Goal: Transaction & Acquisition: Purchase product/service

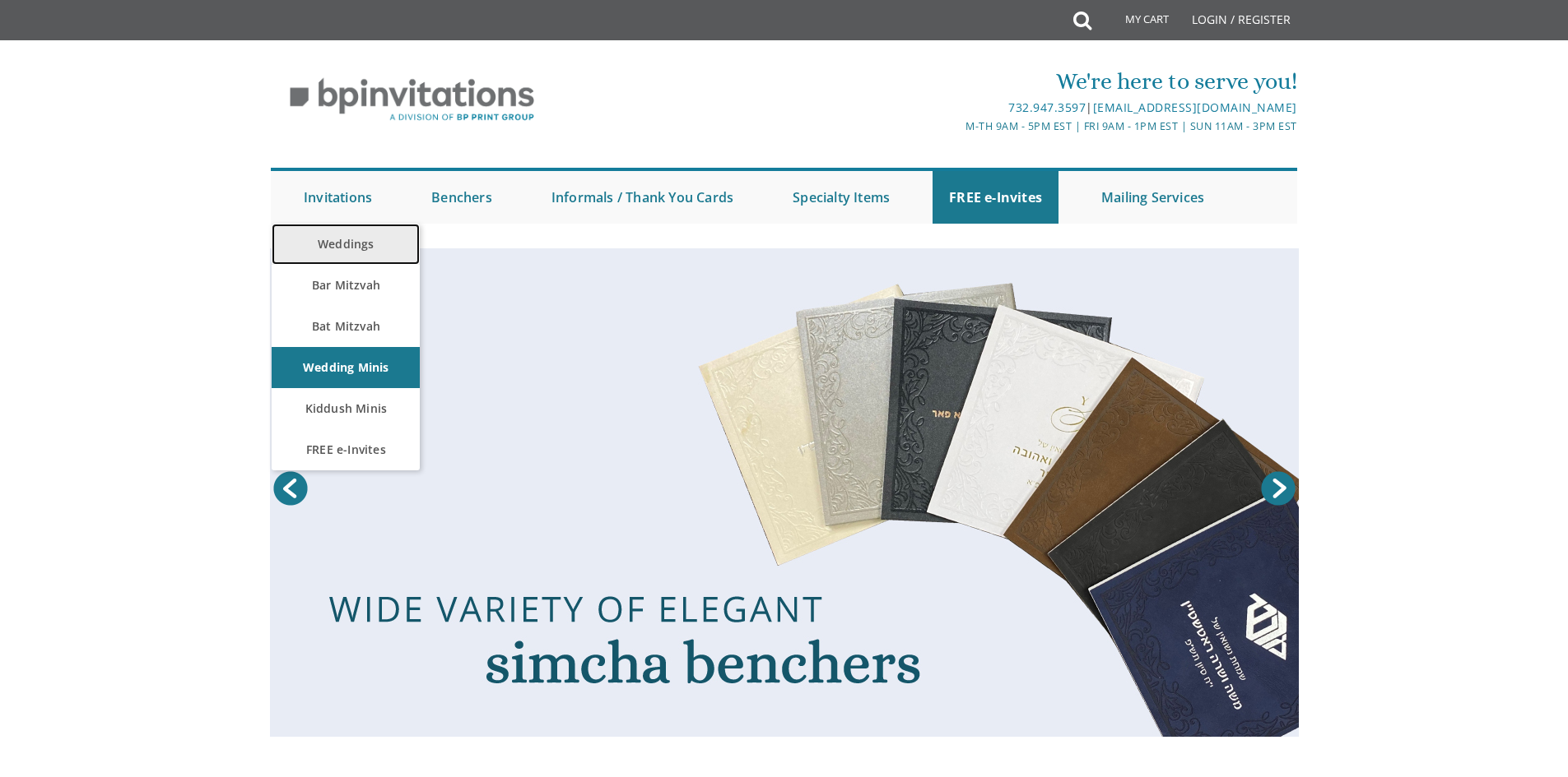
click at [347, 240] on link "Weddings" at bounding box center [345, 244] width 148 height 41
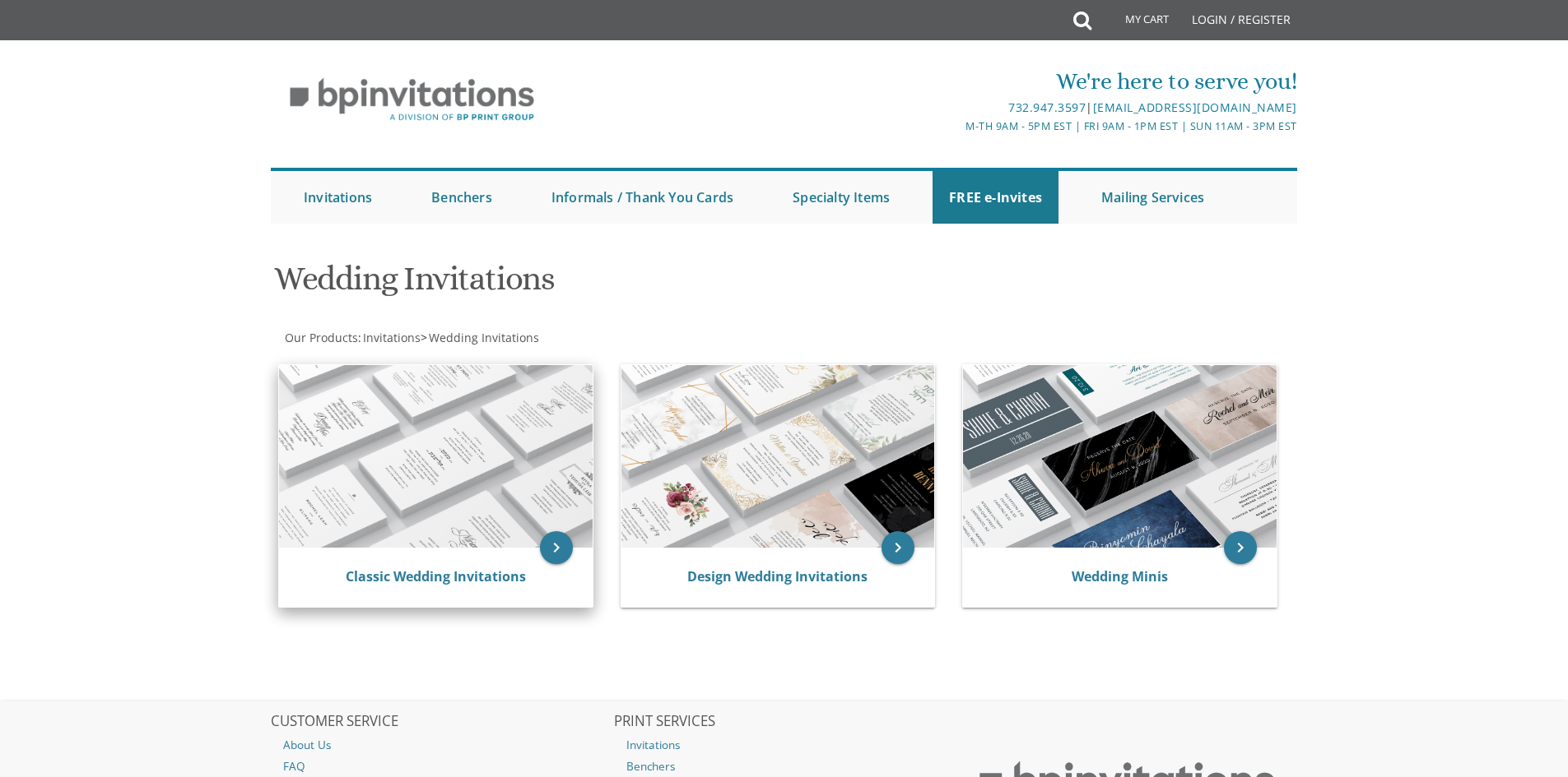
click at [502, 464] on img at bounding box center [435, 456] width 314 height 182
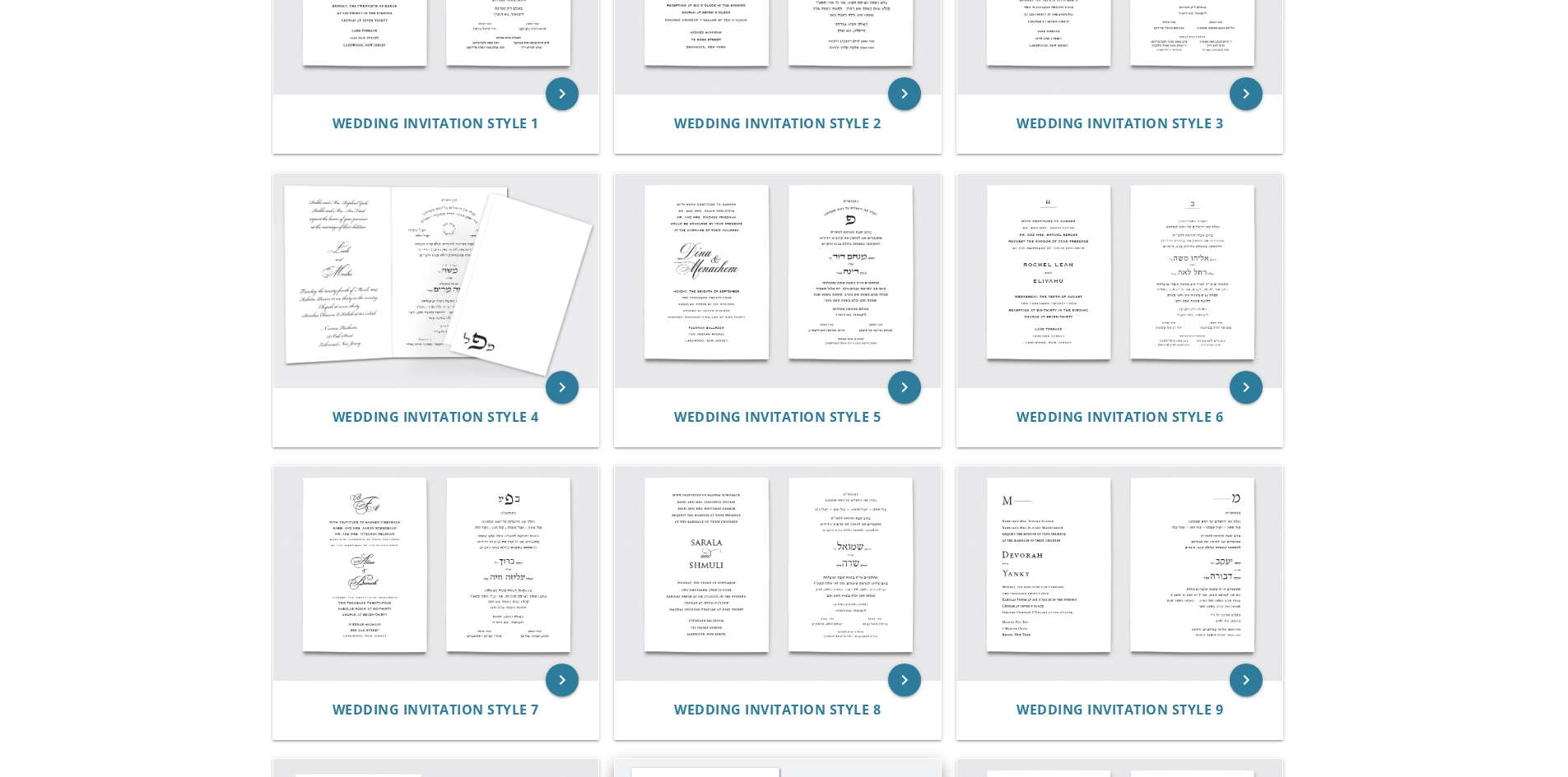
scroll to position [411, 0]
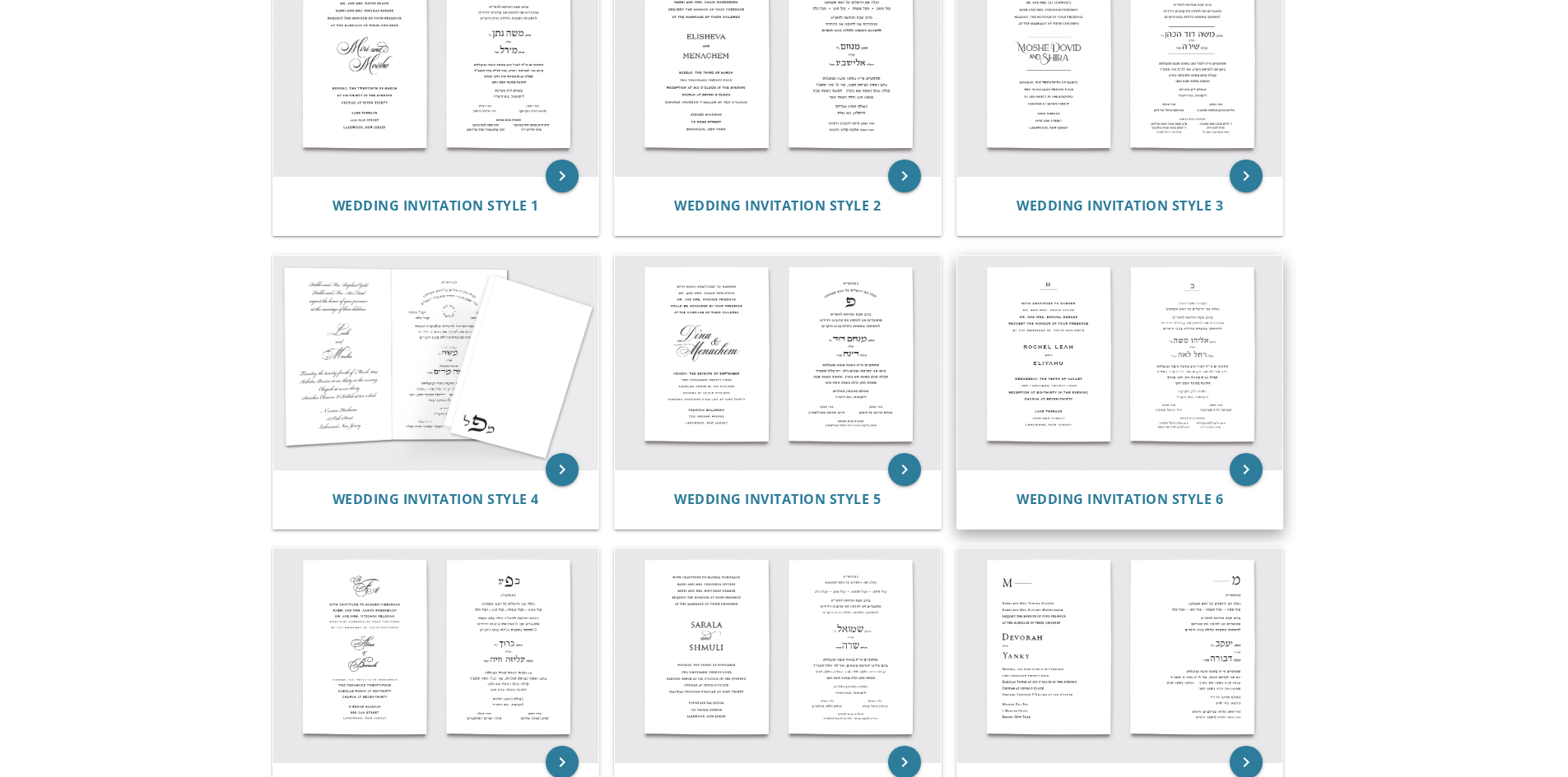
click at [1198, 357] on img at bounding box center [1120, 363] width 326 height 214
click at [1189, 358] on img at bounding box center [1120, 363] width 326 height 214
click at [1189, 358] on img at bounding box center [1120, 363] width 326 height 214
click at [1158, 501] on span "Wedding Invitation Style 6" at bounding box center [1120, 499] width 207 height 18
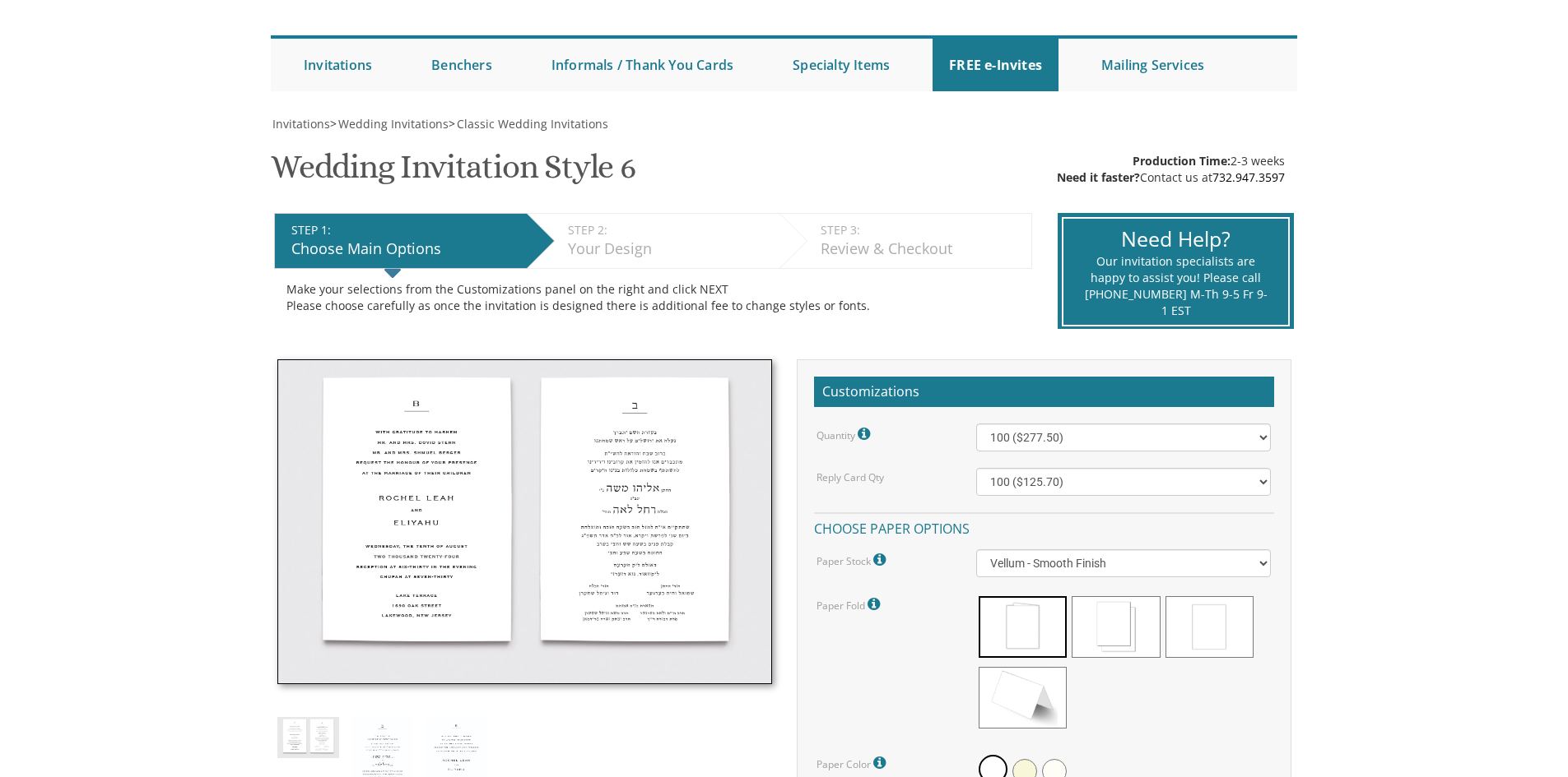
scroll to position [247, 0]
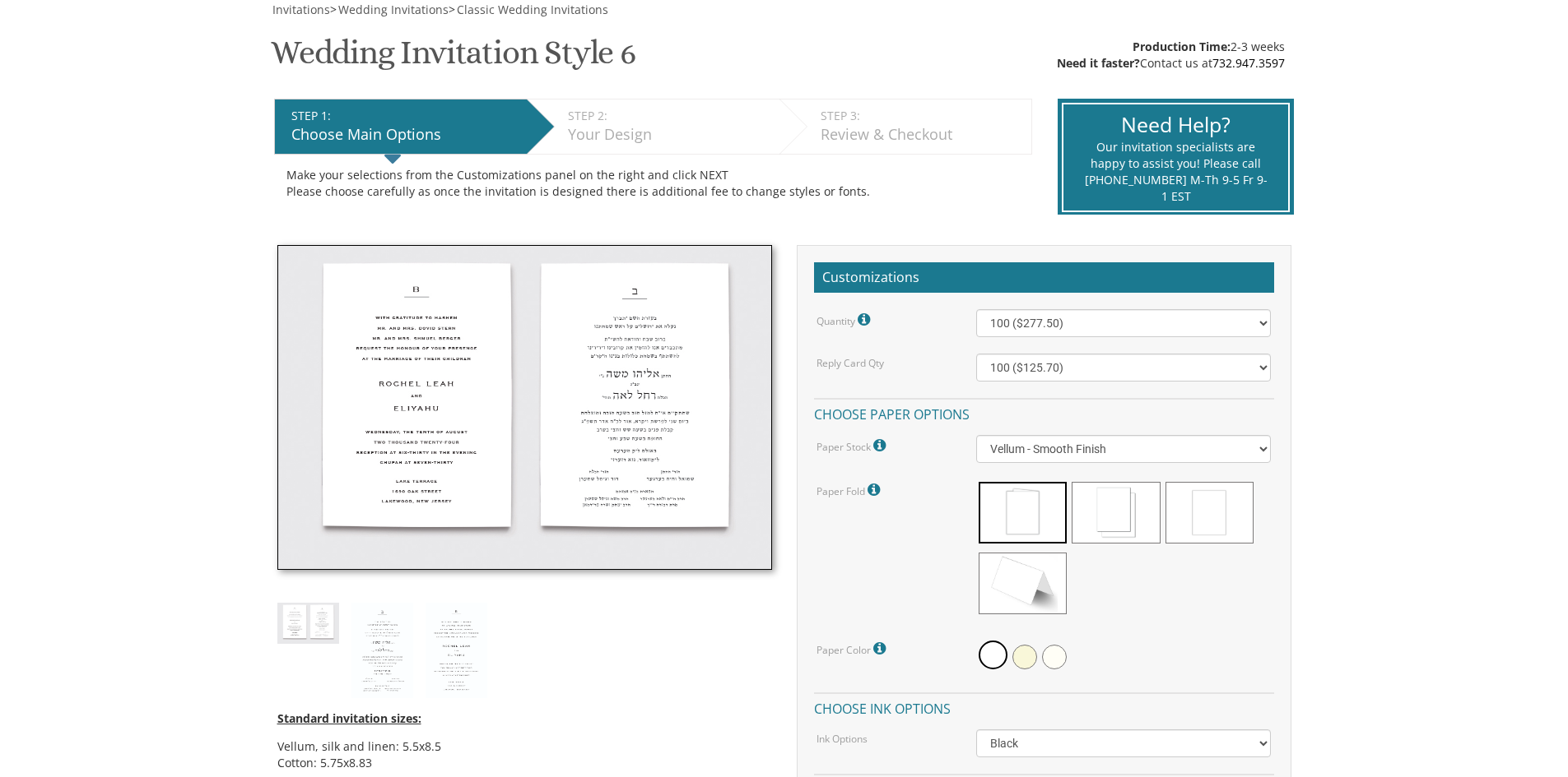
click at [568, 446] on img at bounding box center [525, 408] width 494 height 326
click at [645, 397] on img at bounding box center [525, 408] width 494 height 326
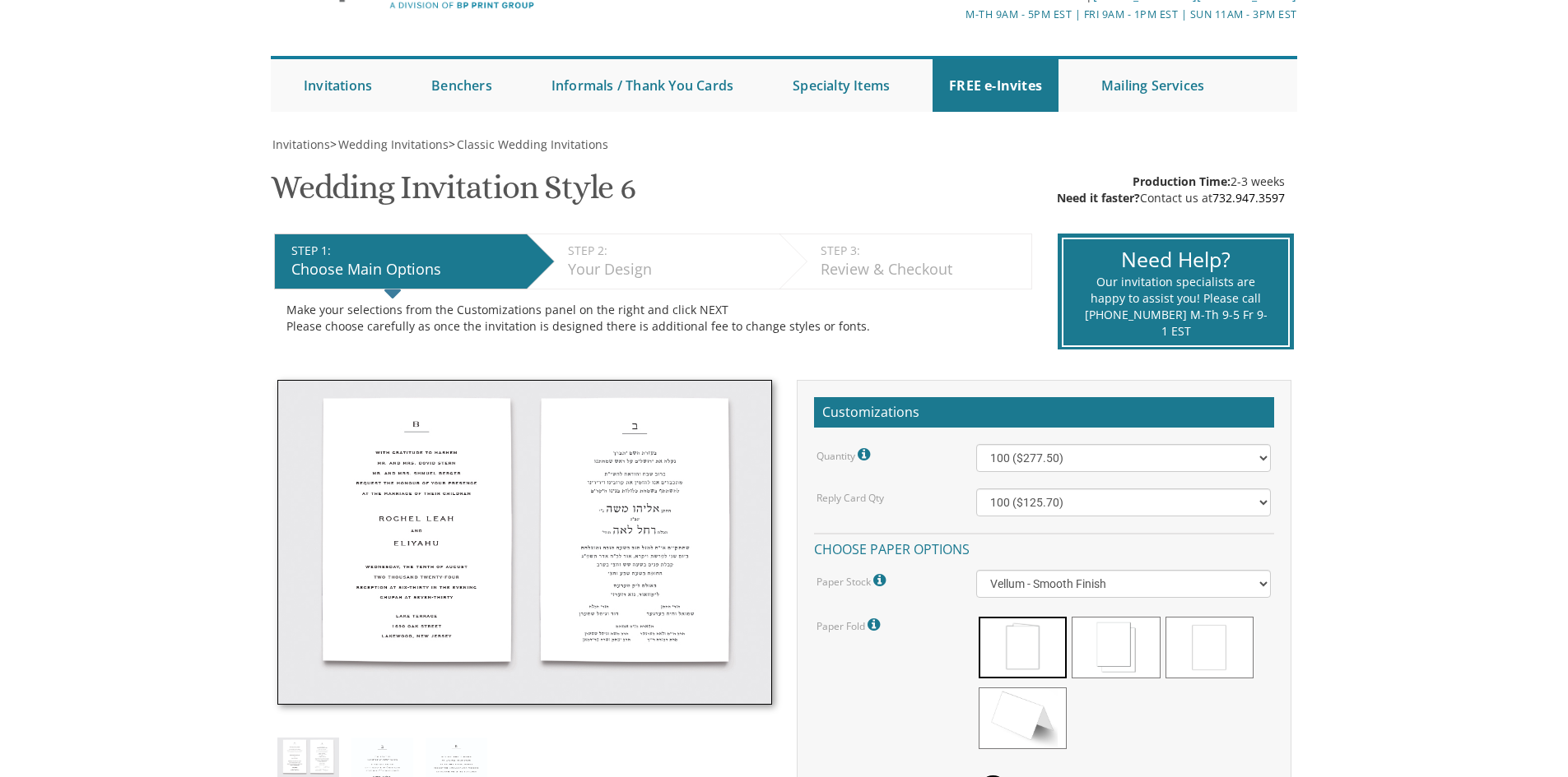
scroll to position [0, 0]
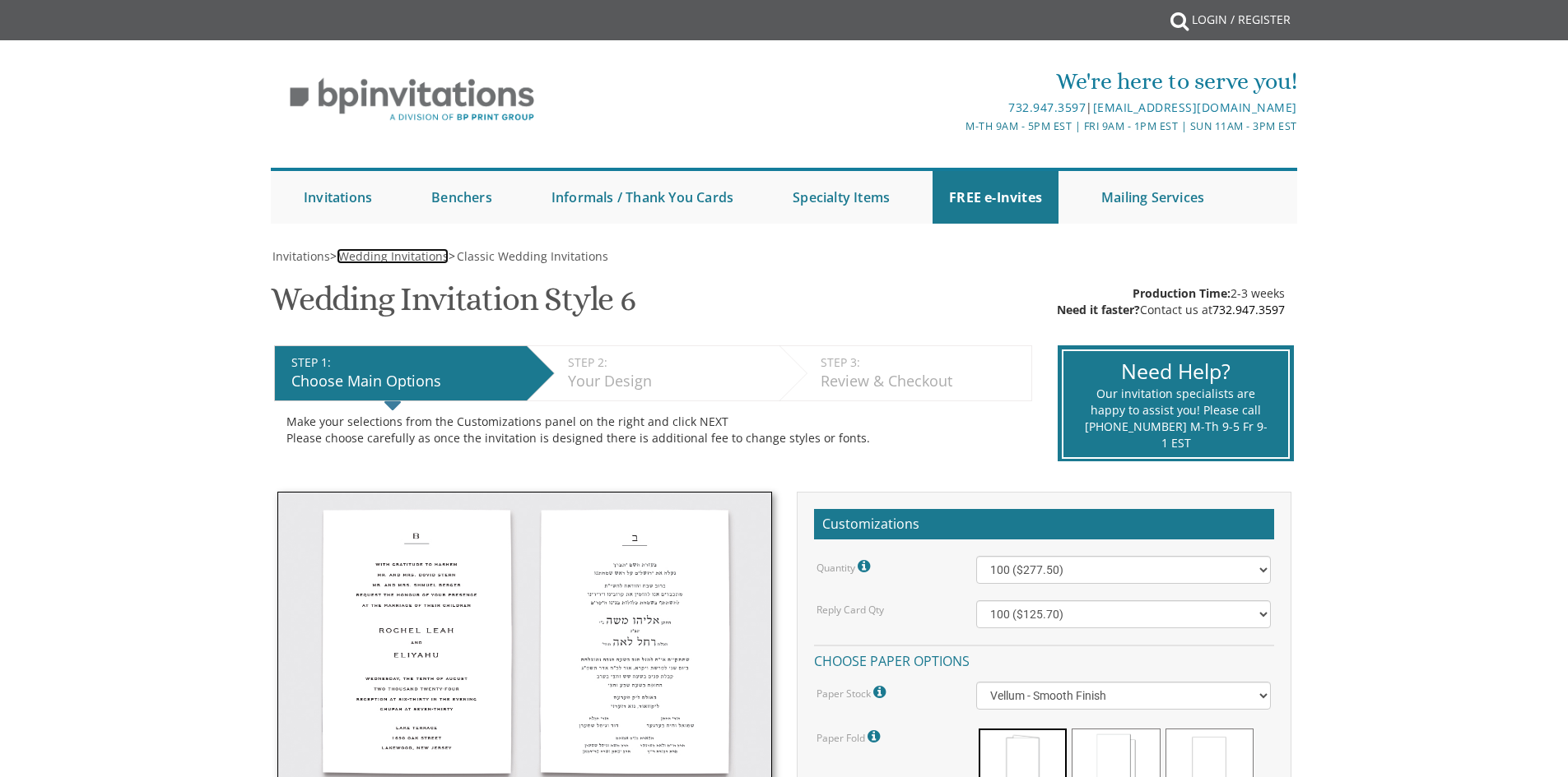
click at [394, 259] on span "Wedding Invitations" at bounding box center [393, 256] width 111 height 15
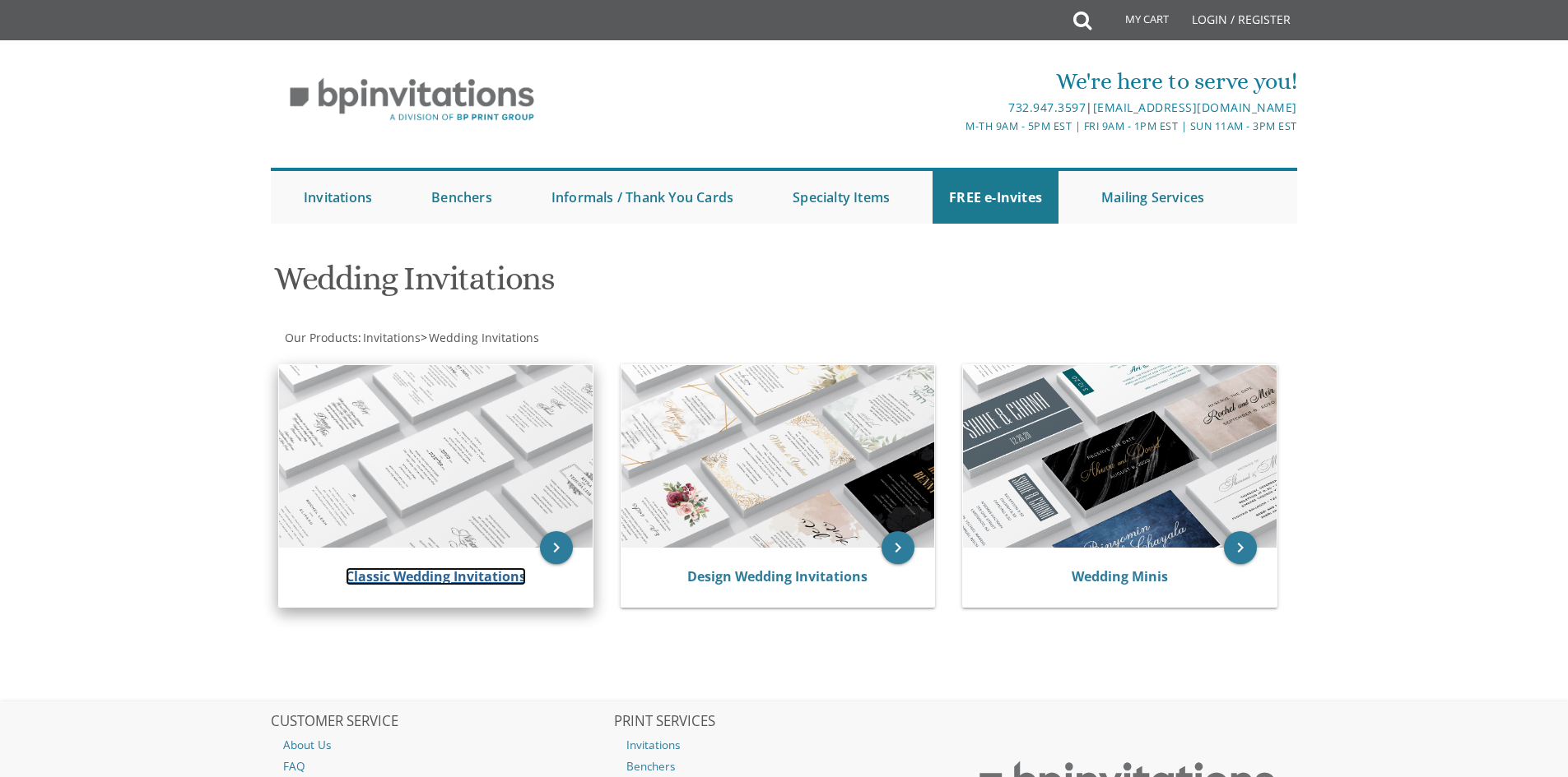
click at [409, 579] on link "Classic Wedding Invitations" at bounding box center [436, 577] width 181 height 18
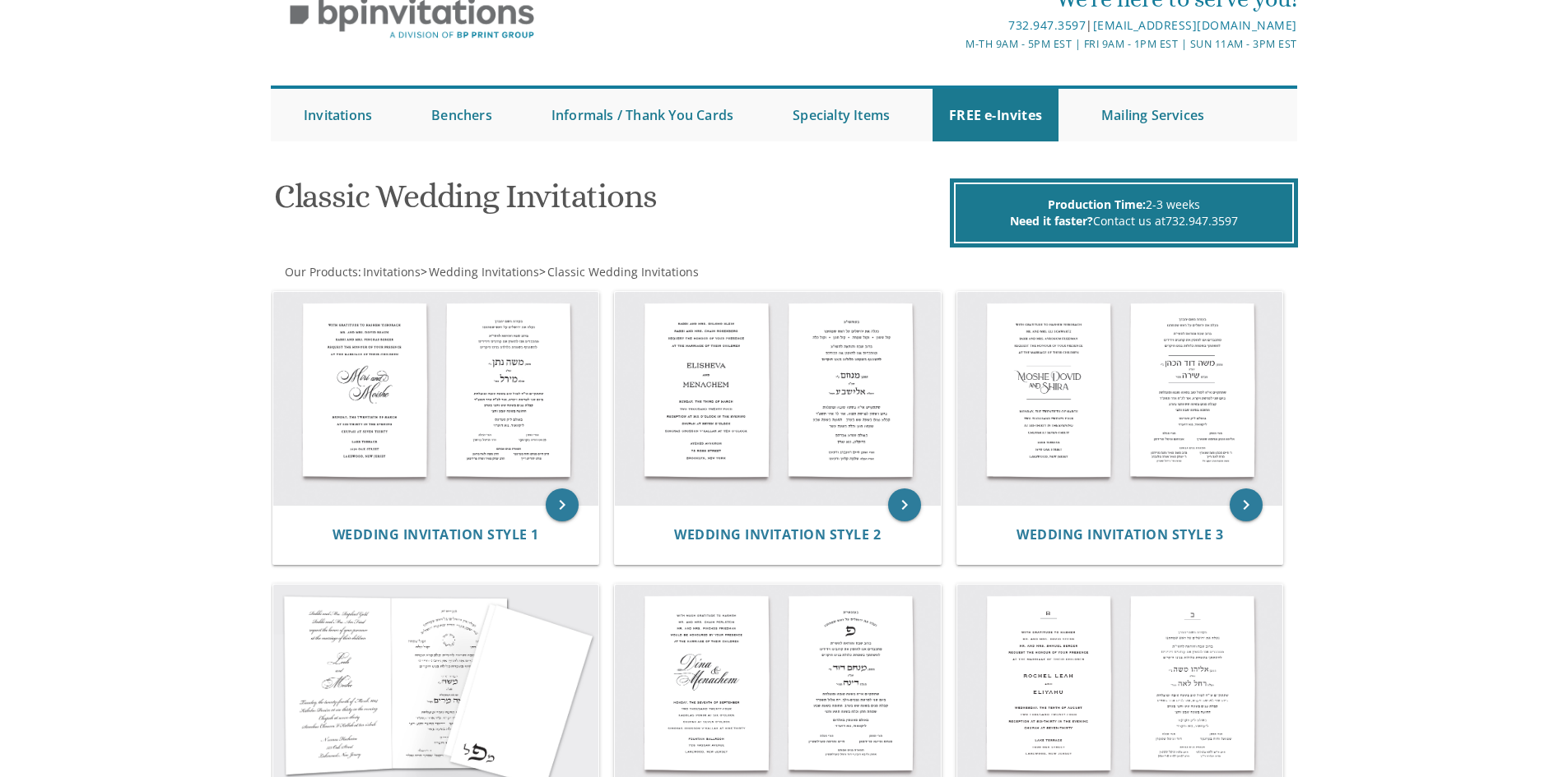
scroll to position [247, 0]
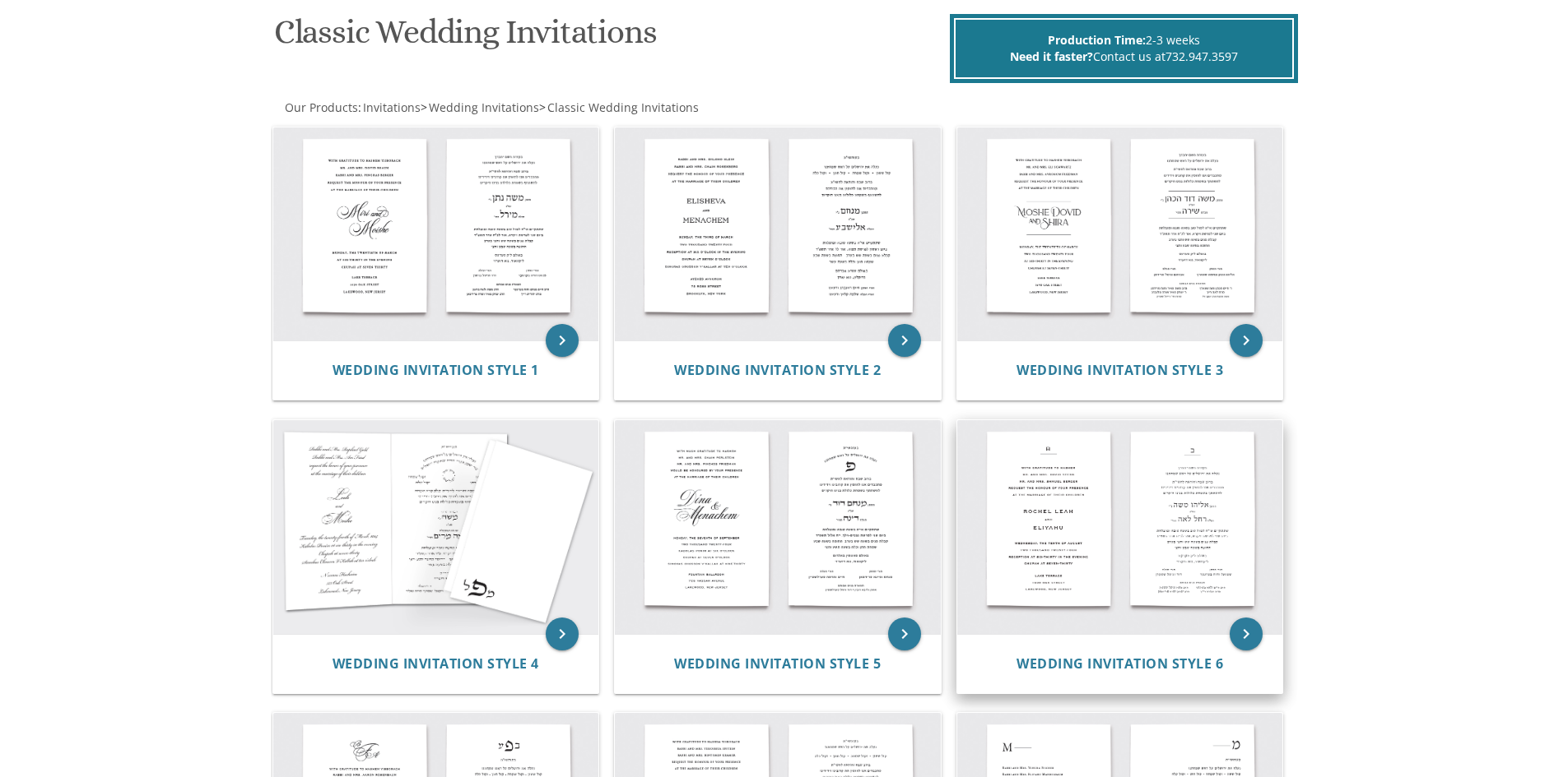
click at [1128, 466] on img at bounding box center [1120, 527] width 326 height 214
click at [1245, 636] on icon "keyboard_arrow_right" at bounding box center [1245, 634] width 33 height 33
